Goal: Find contact information: Find contact information

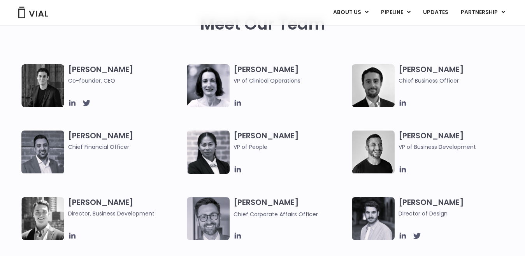
click at [80, 66] on h3 "[PERSON_NAME] Co-founder, CEO" at bounding box center [125, 74] width 115 height 21
click at [107, 65] on h3 "[PERSON_NAME] Co-founder, CEO" at bounding box center [125, 74] width 115 height 21
copy h3 "[PERSON_NAME]"
click at [73, 80] on span "Co-founder, CEO" at bounding box center [125, 80] width 115 height 9
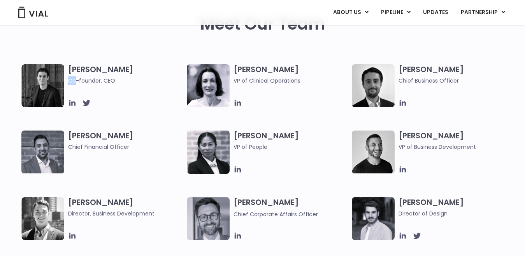
click at [72, 80] on span "Co-founder, CEO" at bounding box center [125, 80] width 115 height 9
click at [106, 80] on span "Co-founder, CEO" at bounding box center [125, 80] width 115 height 9
copy span "Co-founder, CEO"
click at [73, 104] on icon at bounding box center [72, 103] width 9 height 9
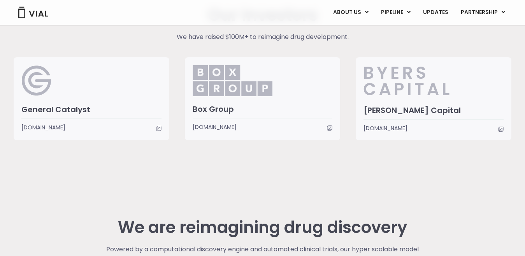
scroll to position [1908, 0]
